Goal: Check status: Check status

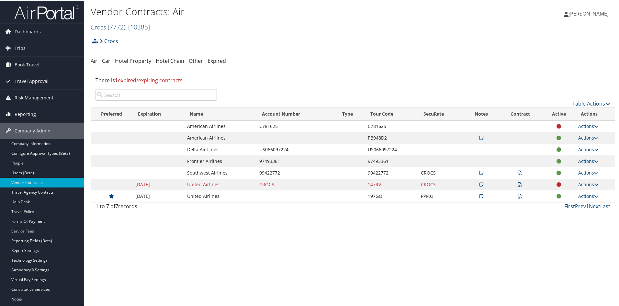
click at [102, 25] on link "Crocs ( 7772 ) , [ 10385 ]" at bounding box center [120, 26] width 59 height 9
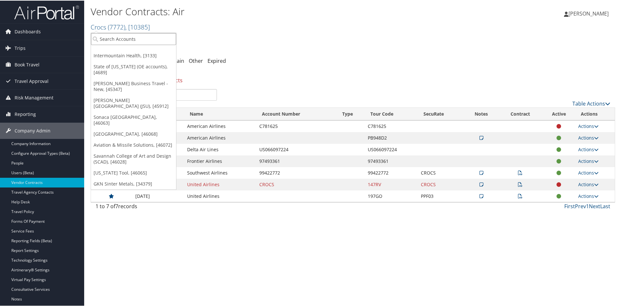
click at [101, 33] on input "search" at bounding box center [133, 38] width 85 height 12
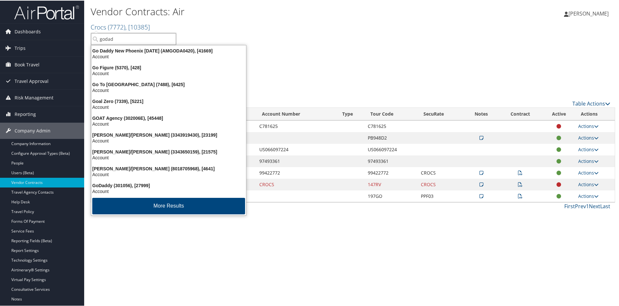
type input "godadd"
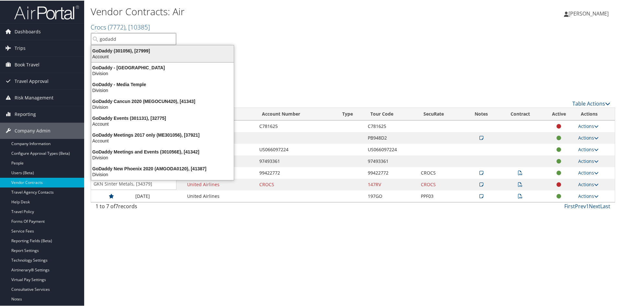
click at [107, 52] on div "GoDaddy (301056), [27999]" at bounding box center [162, 50] width 150 height 6
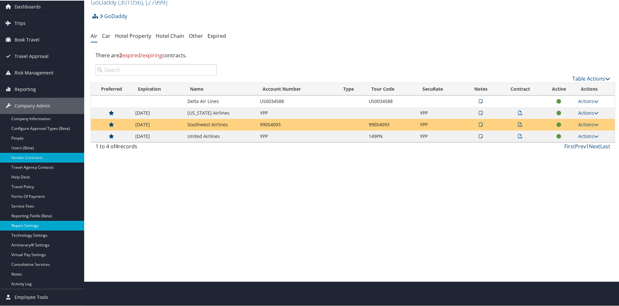
scroll to position [32, 0]
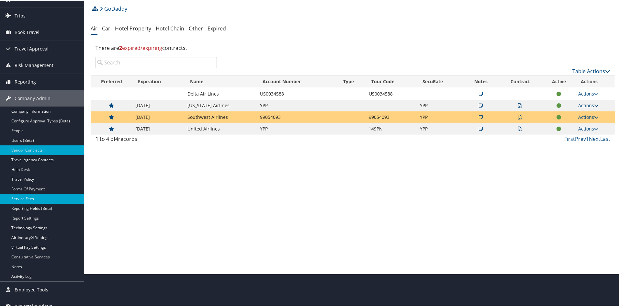
click at [33, 195] on link "Service Fees" at bounding box center [42, 198] width 84 height 10
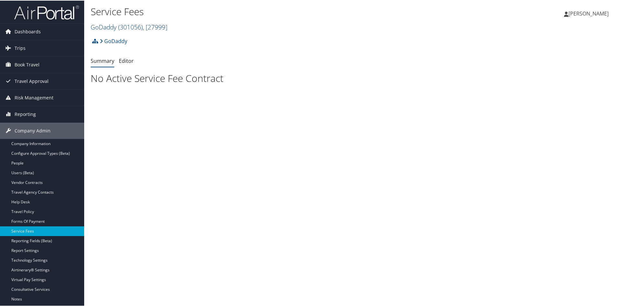
click at [103, 26] on link "GoDaddy ( 301056 ) , [ 27999 ]" at bounding box center [129, 26] width 77 height 9
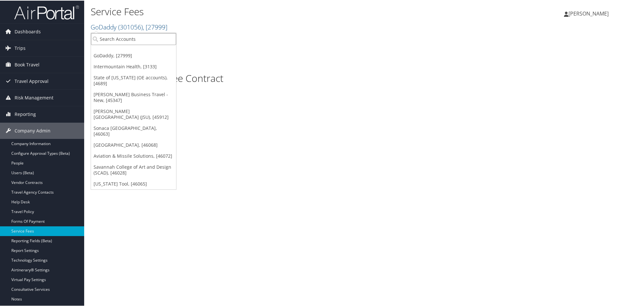
click at [106, 41] on input "search" at bounding box center [133, 38] width 85 height 12
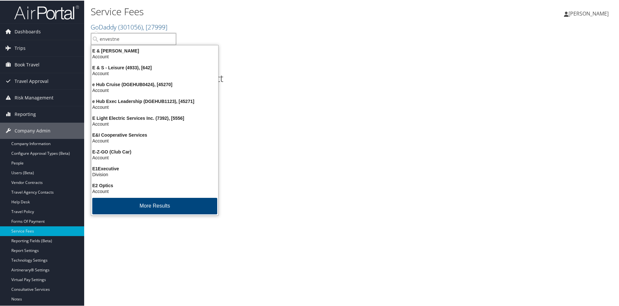
type input "envestnet"
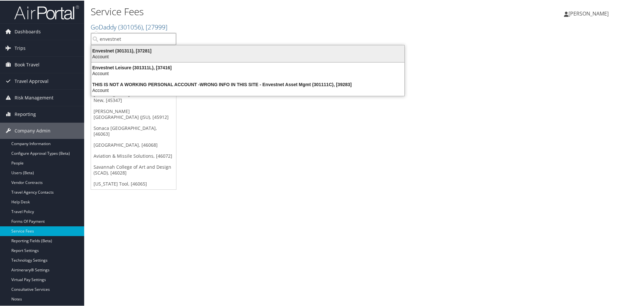
click at [106, 47] on div "Envestnet (301311), [37281]" at bounding box center [247, 50] width 321 height 6
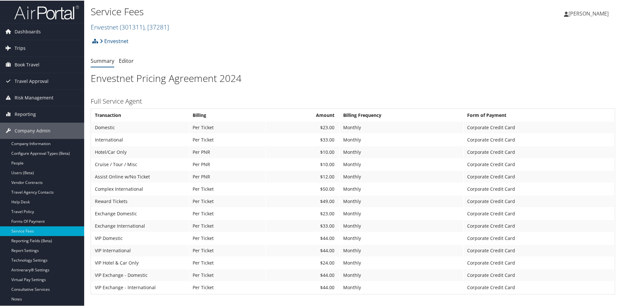
click at [17, 46] on span "Trips" at bounding box center [20, 48] width 11 height 16
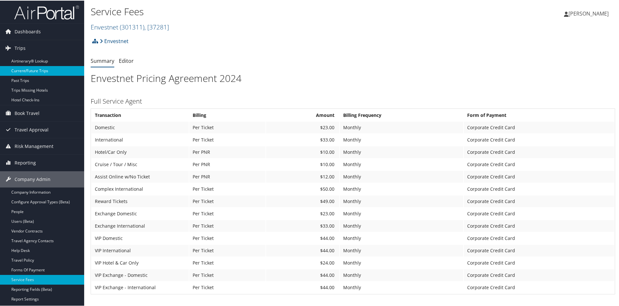
click at [22, 67] on link "Current/Future Trips" at bounding box center [42, 70] width 84 height 10
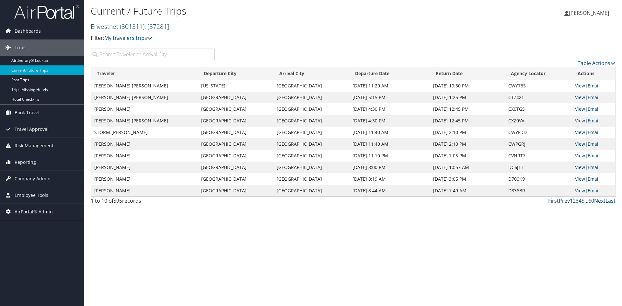
click at [579, 85] on link "View" at bounding box center [580, 86] width 10 height 6
click at [580, 131] on link "View" at bounding box center [580, 132] width 10 height 6
click at [610, 202] on link "Last" at bounding box center [610, 200] width 10 height 7
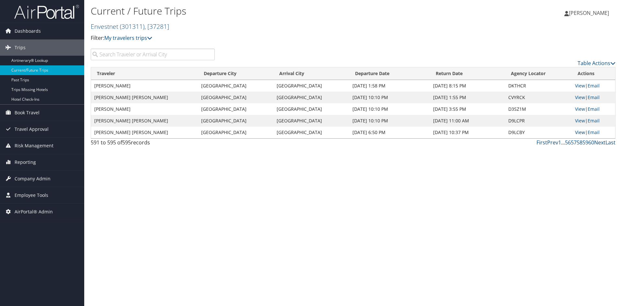
click at [581, 131] on link "View" at bounding box center [580, 132] width 10 height 6
click at [29, 48] on link "Trips" at bounding box center [42, 48] width 84 height 16
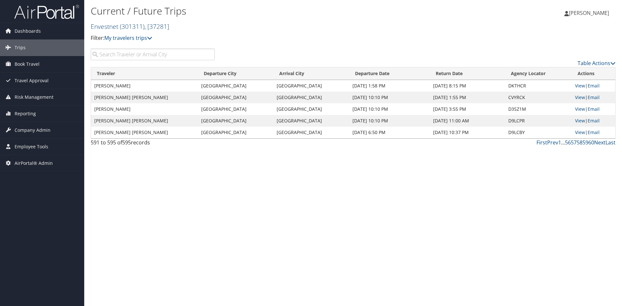
click at [127, 25] on span "( 301311 )" at bounding box center [132, 26] width 25 height 9
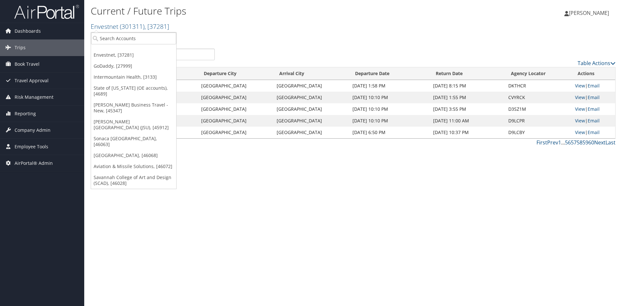
click at [265, 205] on div "Current / Future Trips Envestnet ( 301311 ) , [ 37281 ] Envestnet GoDaddy Inter…" at bounding box center [353, 153] width 538 height 306
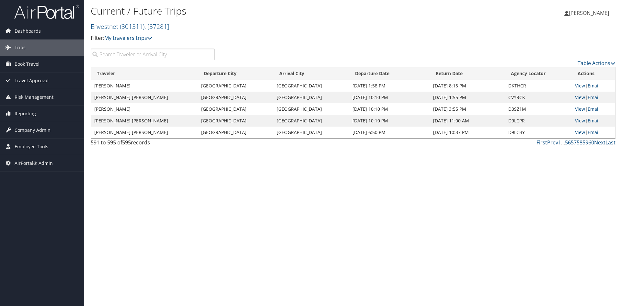
click at [33, 129] on span "Company Admin" at bounding box center [33, 130] width 36 height 16
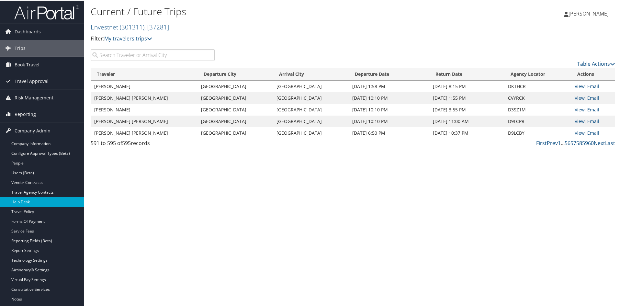
click at [30, 202] on link "Help Desk" at bounding box center [42, 202] width 84 height 10
click at [581, 13] on span "[PERSON_NAME]" at bounding box center [589, 12] width 40 height 7
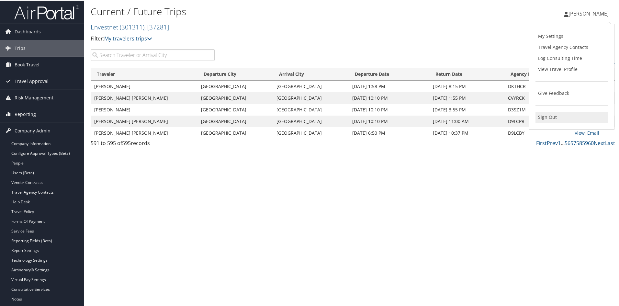
click at [552, 118] on link "Sign Out" at bounding box center [572, 116] width 72 height 11
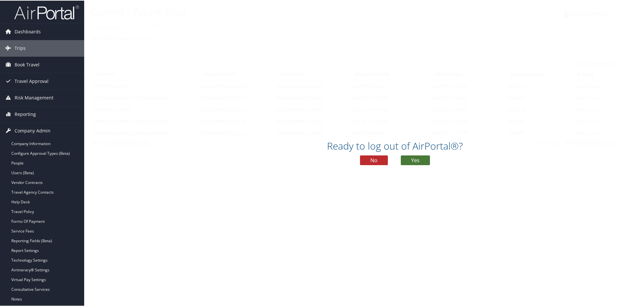
click at [425, 158] on button "Yes" at bounding box center [415, 160] width 29 height 10
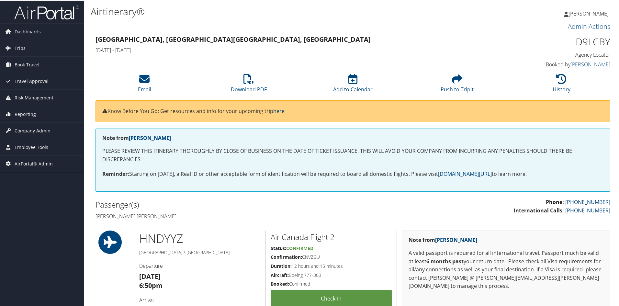
click at [562, 264] on p "A valid passport is required for all international travel. Passport much be val…" at bounding box center [506, 268] width 195 height 41
